Goal: Transaction & Acquisition: Download file/media

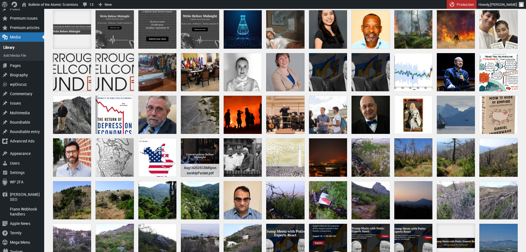
scroll to position [43, 0]
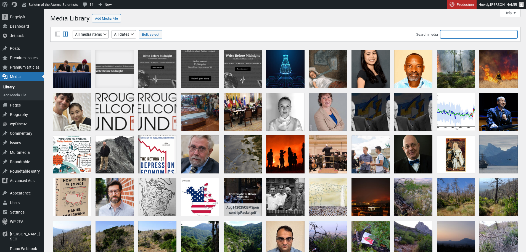
click at [477, 36] on input "Search media" at bounding box center [478, 34] width 77 height 8
type input "china"
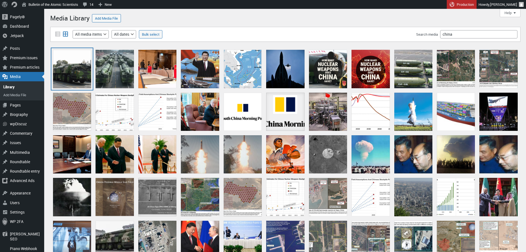
click at [84, 63] on div "DF-26 missiles on parade in China" at bounding box center [72, 69] width 38 height 38
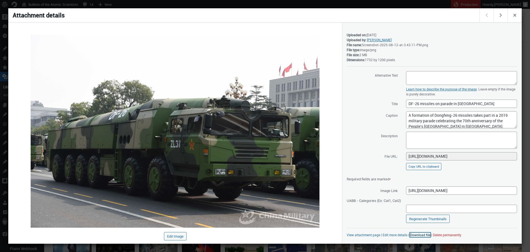
click at [423, 233] on link "Download file" at bounding box center [420, 234] width 20 height 4
